Goal: Task Accomplishment & Management: Use online tool/utility

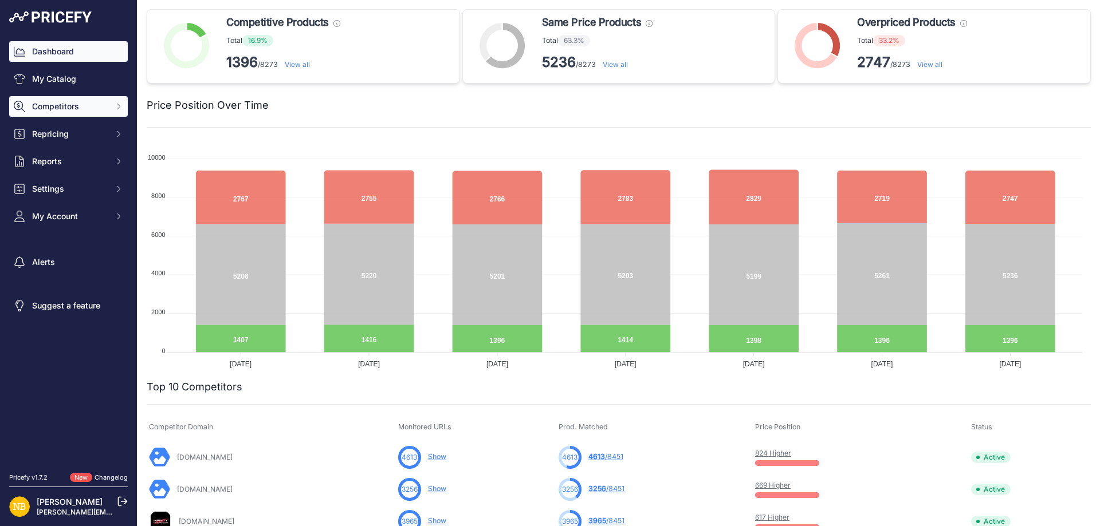
click at [68, 105] on span "Competitors" at bounding box center [69, 106] width 75 height 11
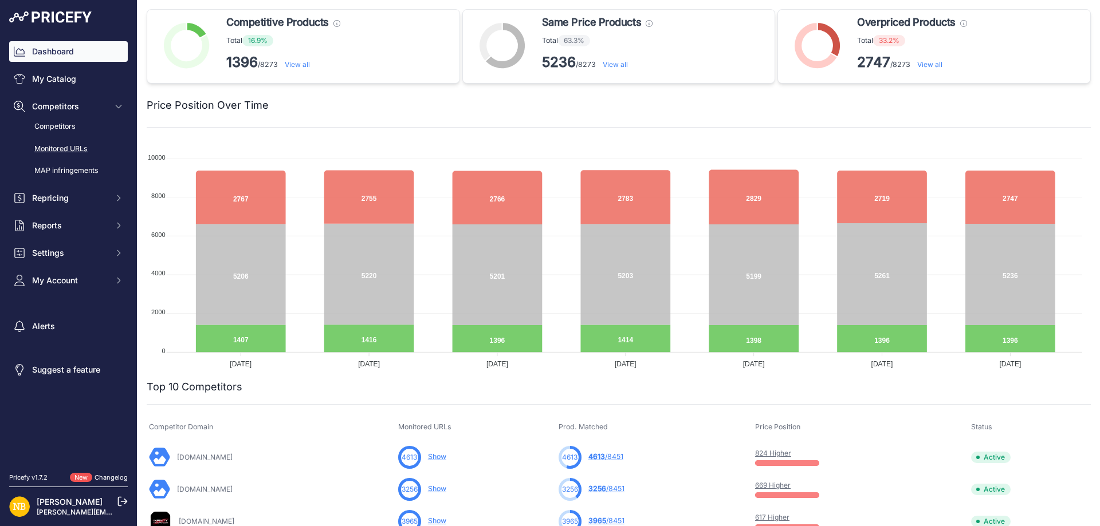
click at [64, 143] on link "Monitored URLs" at bounding box center [68, 149] width 119 height 20
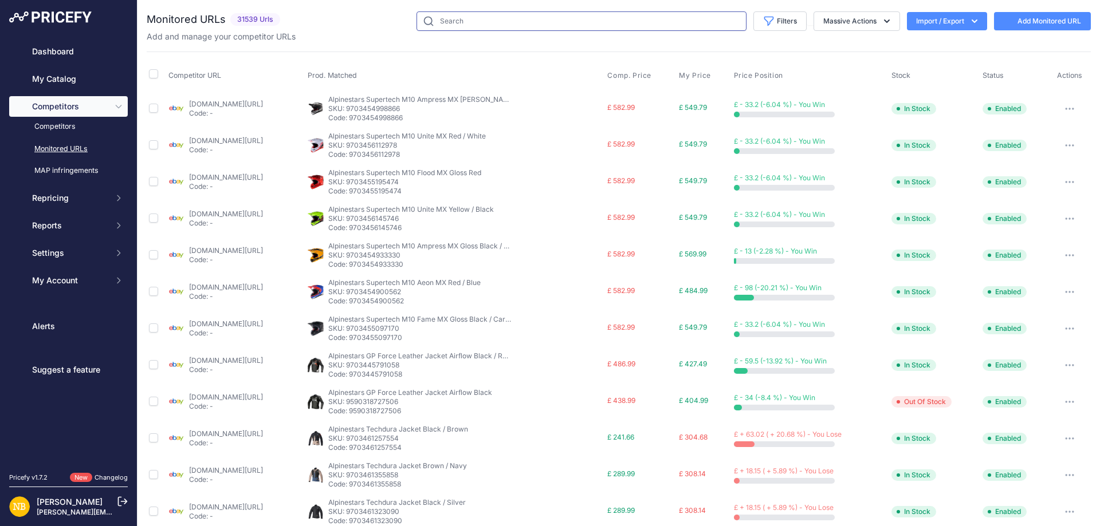
click at [454, 19] on input "text" at bounding box center [581, 20] width 330 height 19
paste input "9810260590930"
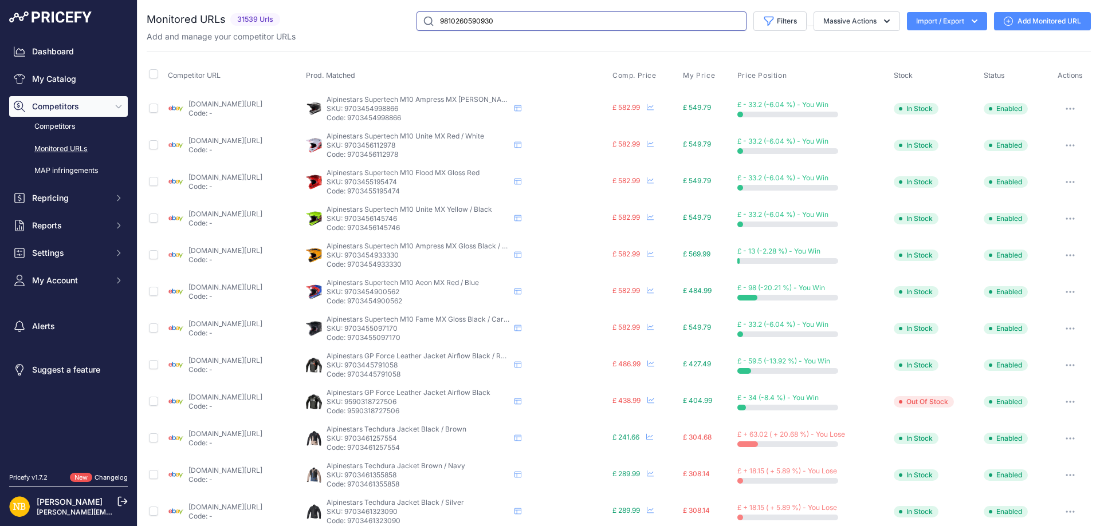
type input "9810260590930"
